Goal: Navigation & Orientation: Find specific page/section

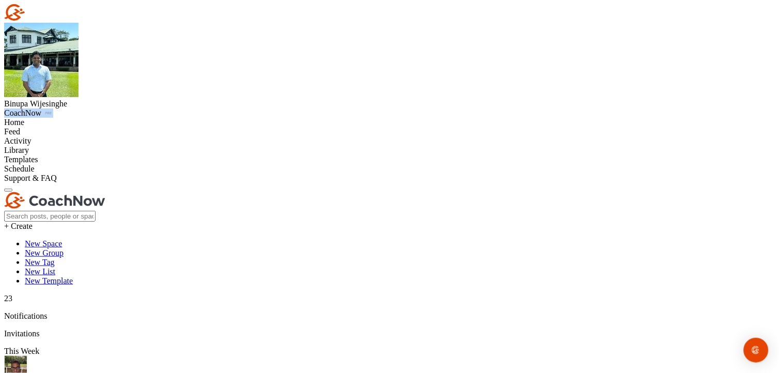
drag, startPoint x: 0, startPoint y: 0, endPoint x: 40, endPoint y: 101, distance: 108.9
click at [40, 118] on div "Home" at bounding box center [389, 122] width 770 height 9
click at [46, 118] on div "Home" at bounding box center [389, 122] width 770 height 9
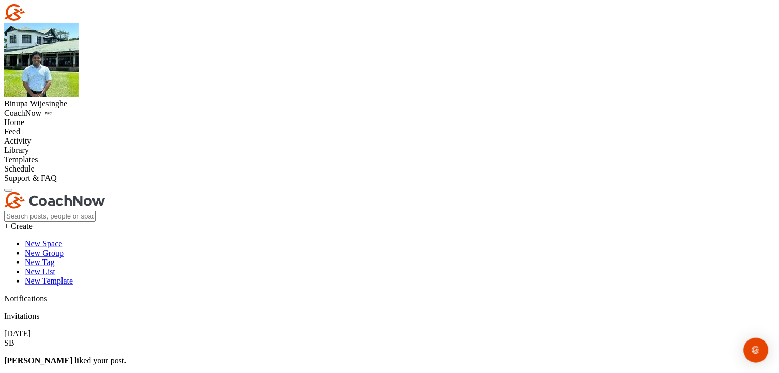
type input "c"
